Goal: Check status: Check status

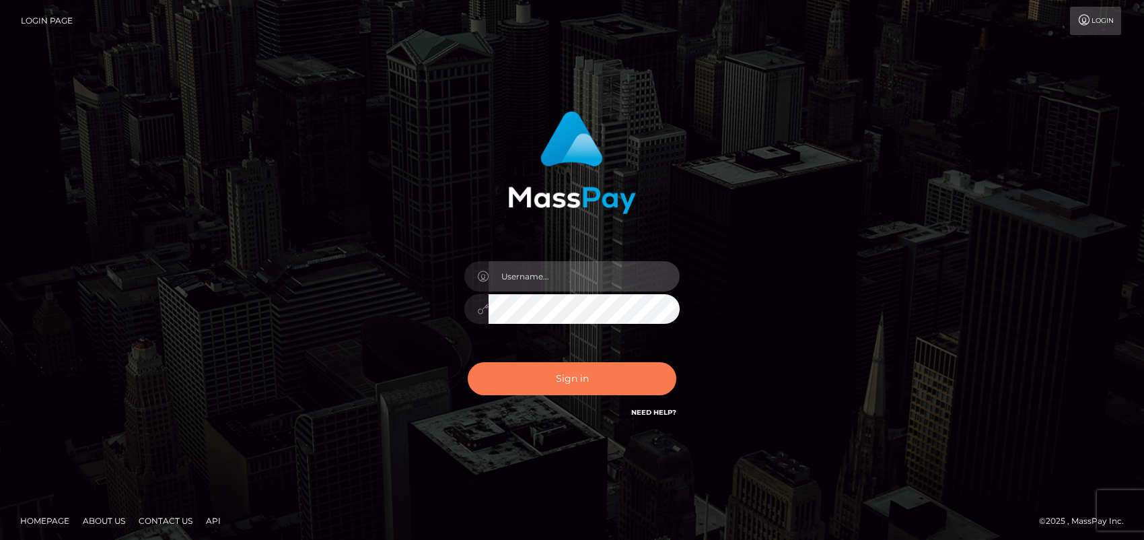
type input "ebellune"
click at [558, 377] on button "Sign in" at bounding box center [572, 378] width 209 height 33
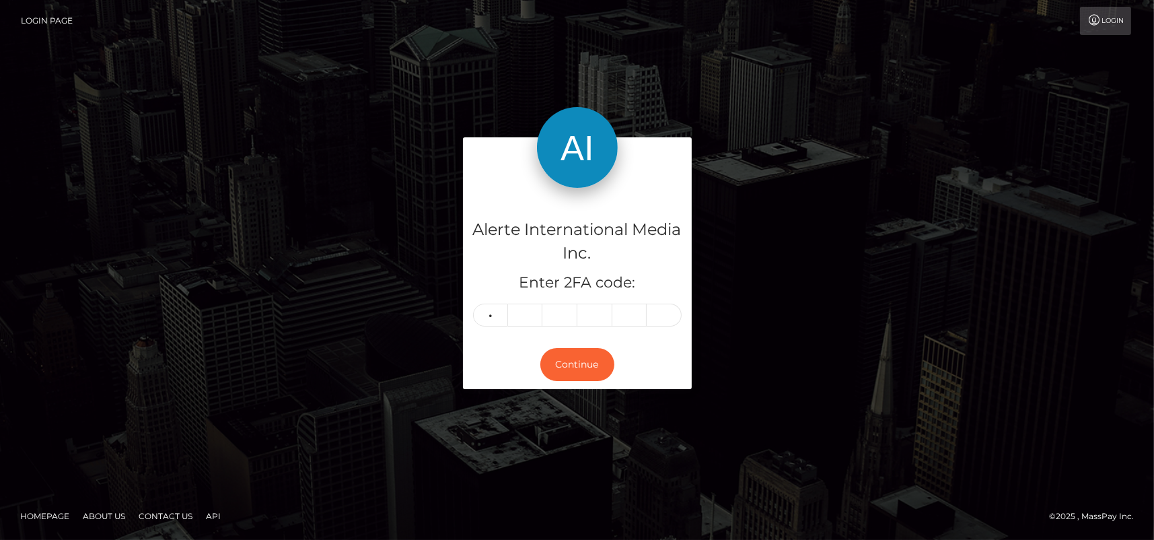
type input "9"
type input "6"
type input "2"
type input "7"
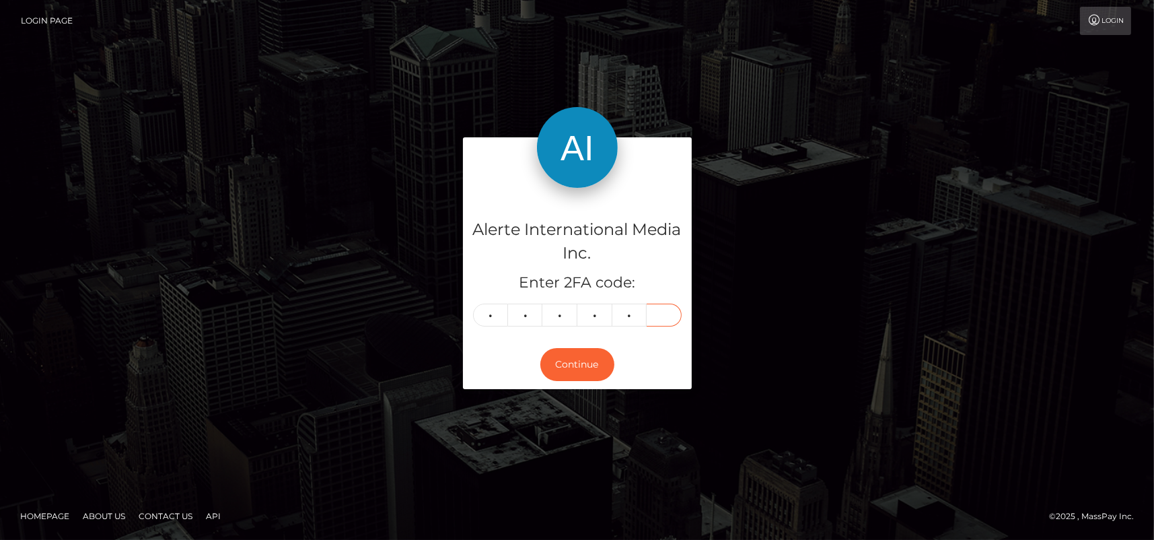
type input "4"
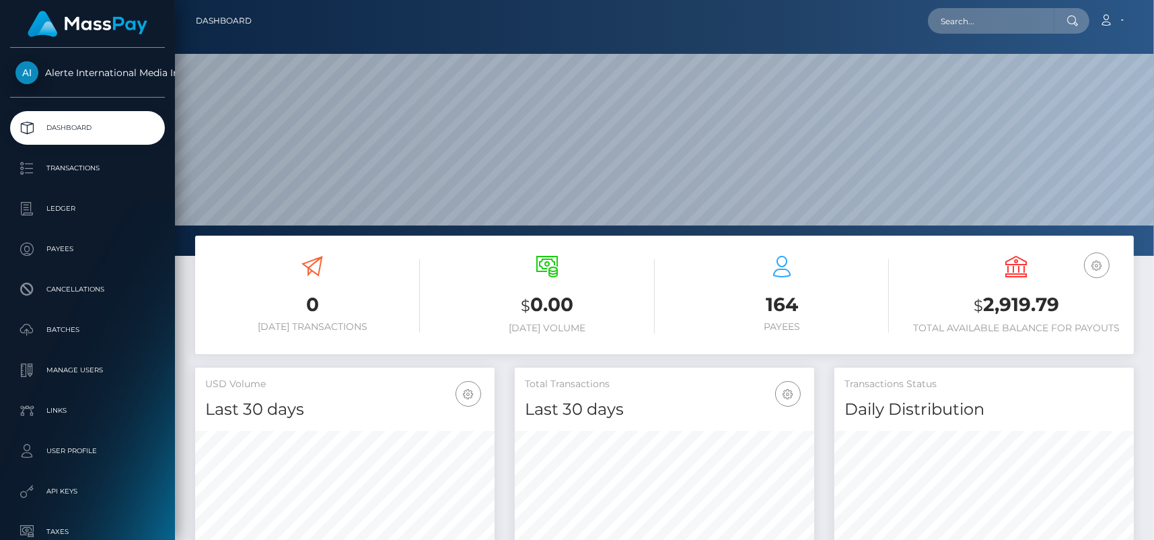
scroll to position [238, 299]
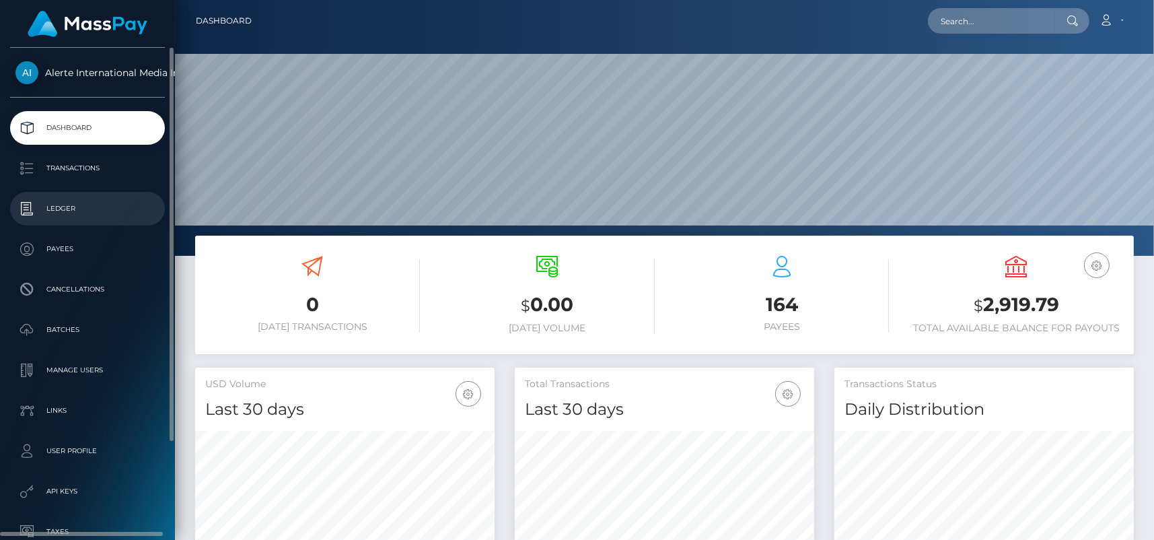
click at [62, 205] on p "Ledger" at bounding box center [87, 208] width 144 height 20
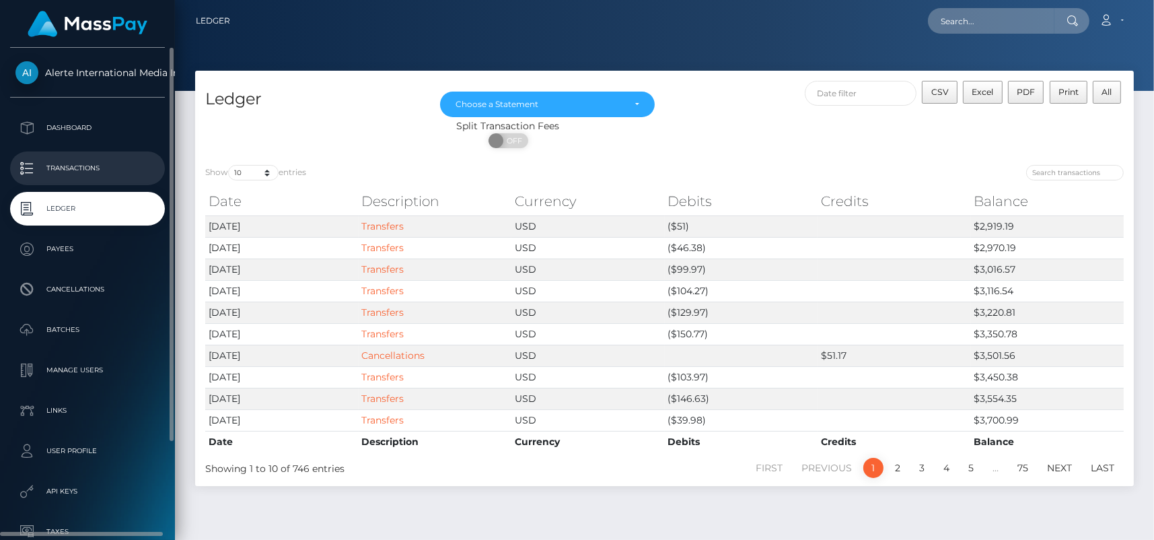
click at [78, 160] on p "Transactions" at bounding box center [87, 168] width 144 height 20
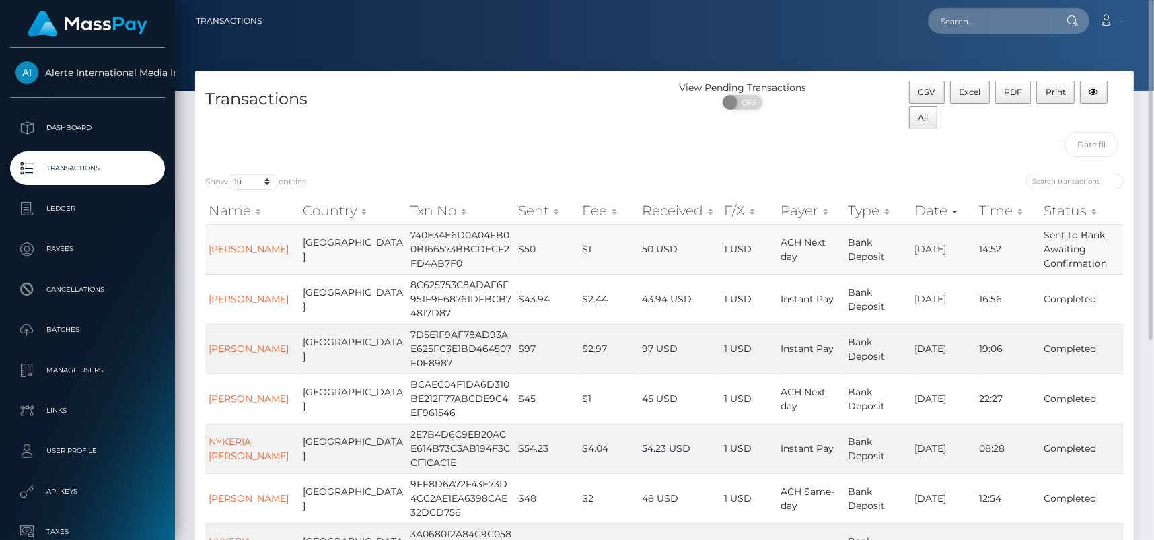
click at [1065, 249] on td "Sent to Bank, Awaiting Confirmation" at bounding box center [1081, 249] width 83 height 50
